Goal: Browse casually: Explore the website without a specific task or goal

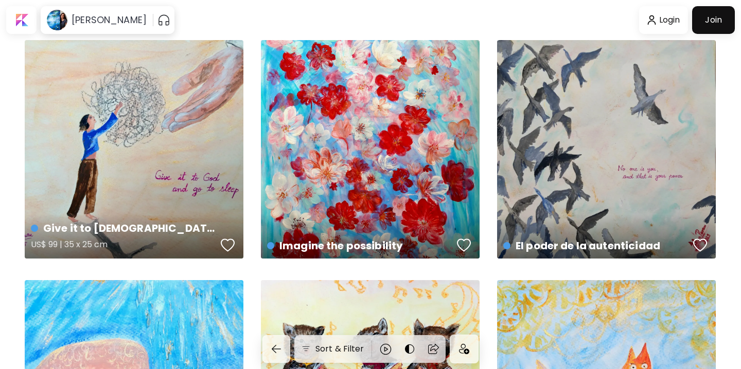
click at [196, 150] on div "Give it to [DEMOGRAPHIC_DATA] US$ 99 | 35 x 25 cm" at bounding box center [134, 149] width 219 height 219
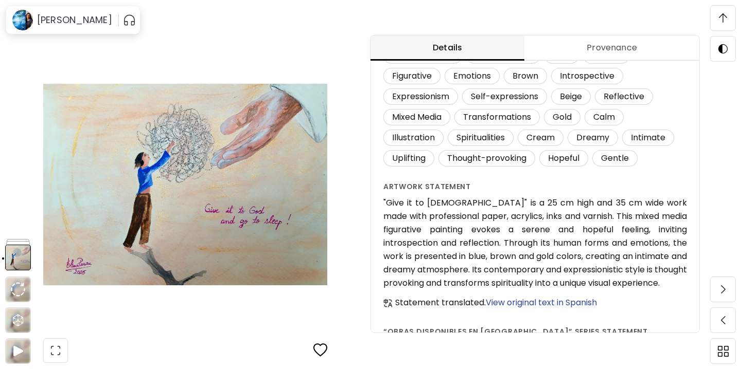
scroll to position [847, 0]
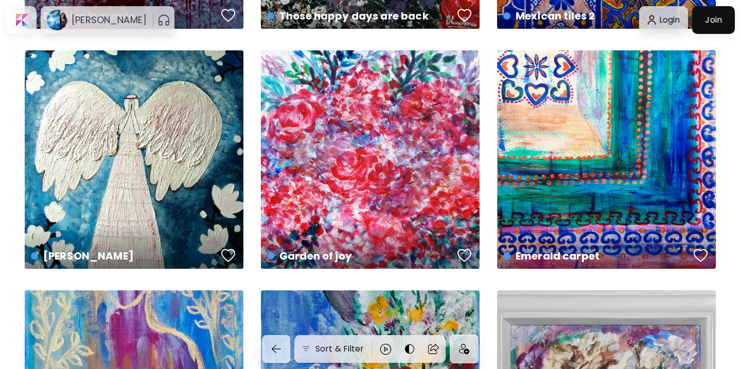
scroll to position [2636, 0]
